Goal: Find specific page/section: Find specific page/section

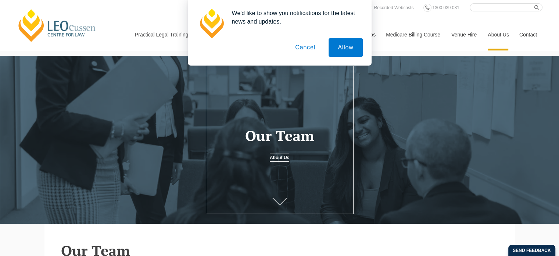
click at [310, 47] on button "Cancel" at bounding box center [305, 47] width 39 height 18
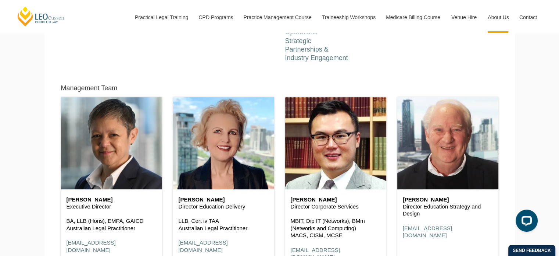
scroll to position [404, 0]
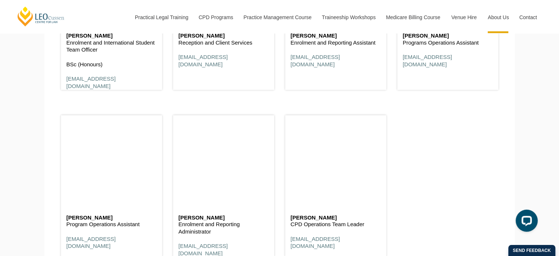
scroll to position [2684, 0]
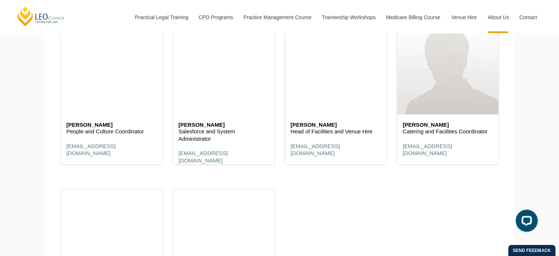
scroll to position [4412, 0]
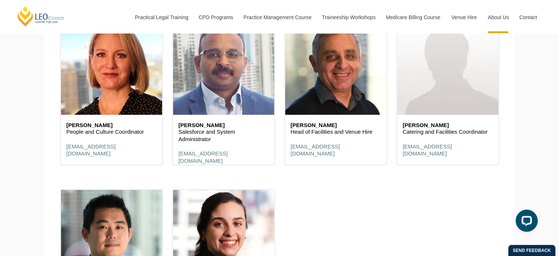
click at [211, 132] on p "Salesforce and System Administrator" at bounding box center [224, 135] width 90 height 14
drag, startPoint x: 180, startPoint y: 126, endPoint x: 221, endPoint y: 126, distance: 41.2
click at [221, 126] on h6 "[PERSON_NAME]" at bounding box center [224, 125] width 90 height 6
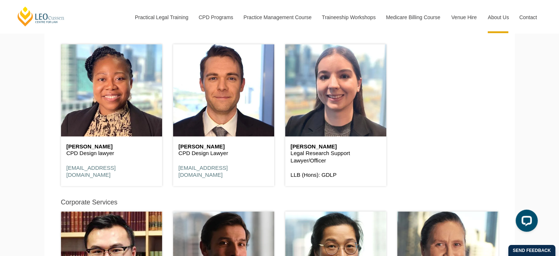
scroll to position [3860, 0]
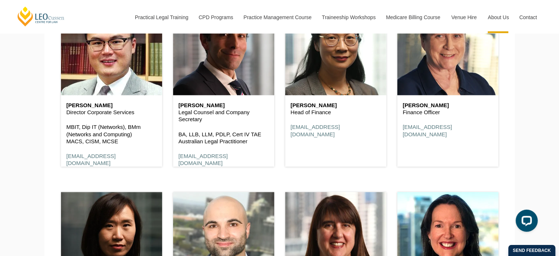
drag, startPoint x: 117, startPoint y: 103, endPoint x: 65, endPoint y: 106, distance: 51.2
click at [65, 106] on div "[PERSON_NAME] Director Corporate Services MBIT, Dip IT (Networks), BMm (Network…" at bounding box center [111, 134] width 101 height 79
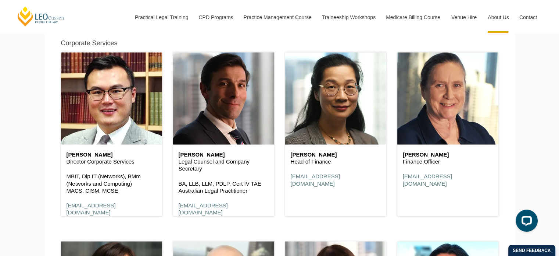
scroll to position [4032, 0]
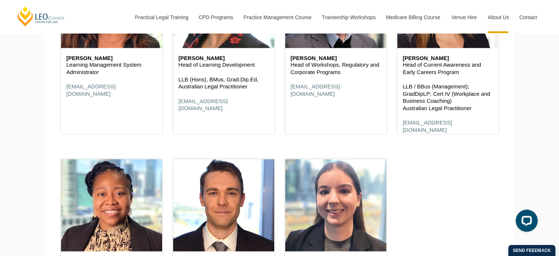
scroll to position [3701, 0]
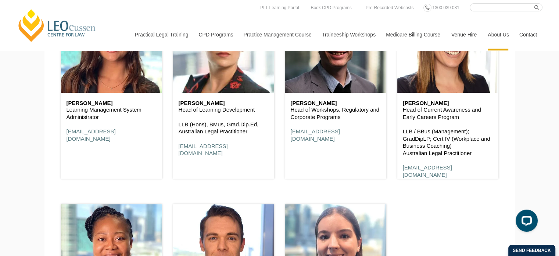
click at [47, 27] on link "[PERSON_NAME] Centre for Law" at bounding box center [57, 25] width 81 height 35
